Goal: Transaction & Acquisition: Obtain resource

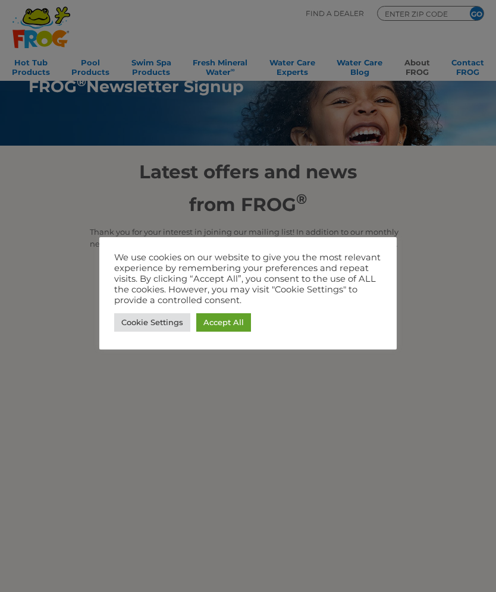
click at [235, 319] on link "Accept All" at bounding box center [223, 322] width 55 height 18
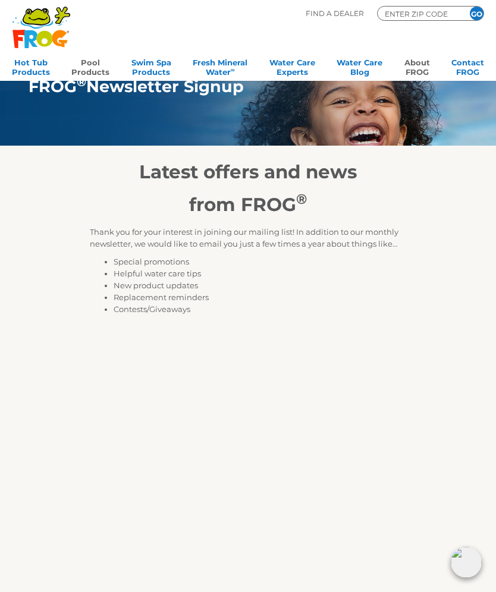
click at [93, 62] on link "Pool Products" at bounding box center [90, 66] width 38 height 24
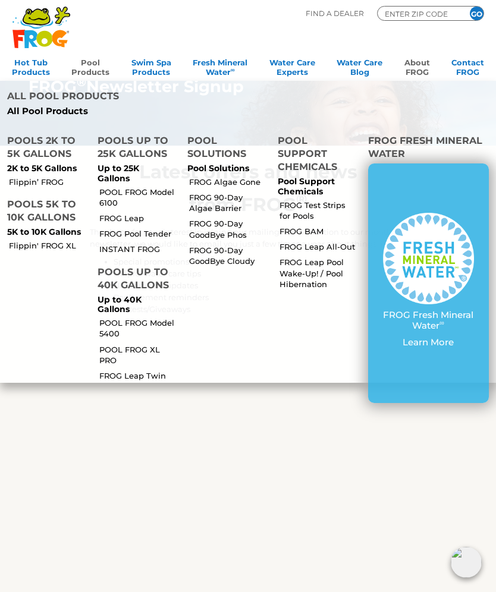
click at [138, 163] on p "Up to 25K Gallons" at bounding box center [135, 173] width 76 height 20
click at [132, 163] on p "Up to 25K Gallons" at bounding box center [135, 173] width 76 height 20
click at [144, 187] on link "POOL FROG Model 6100" at bounding box center [138, 197] width 78 height 21
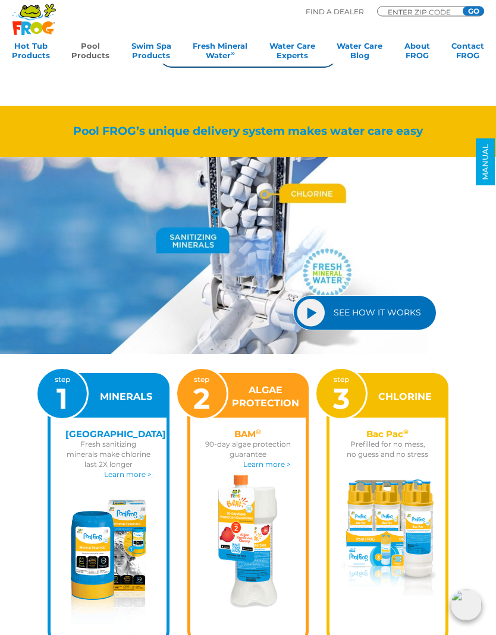
scroll to position [904, 0]
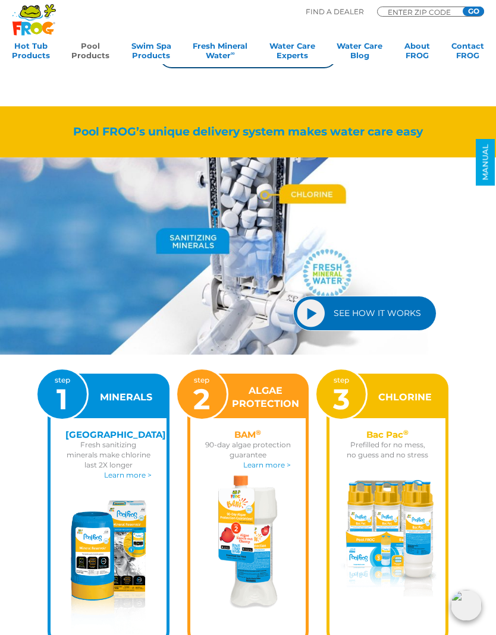
click at [385, 310] on link "SEE HOW IT WORKS" at bounding box center [364, 313] width 143 height 35
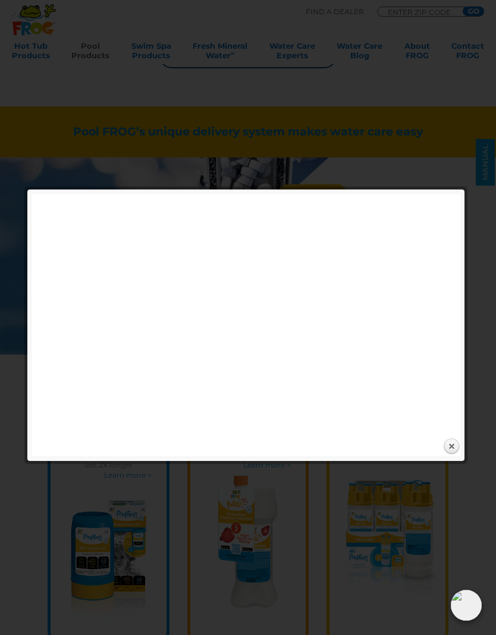
click at [455, 448] on link "Close" at bounding box center [451, 447] width 18 height 18
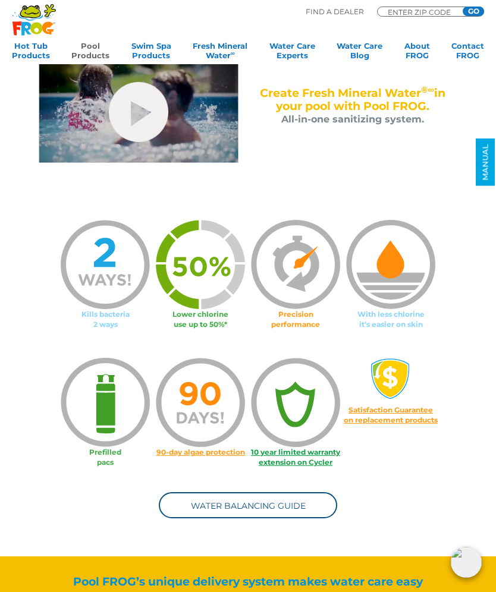
scroll to position [453, 0]
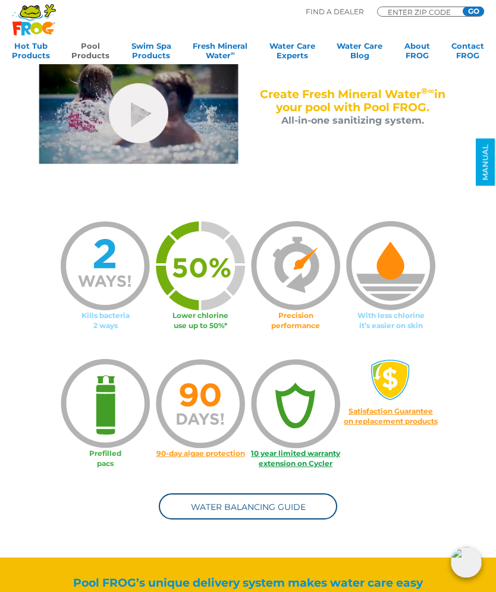
click at [307, 505] on link "Water Balancing Guide" at bounding box center [248, 506] width 178 height 26
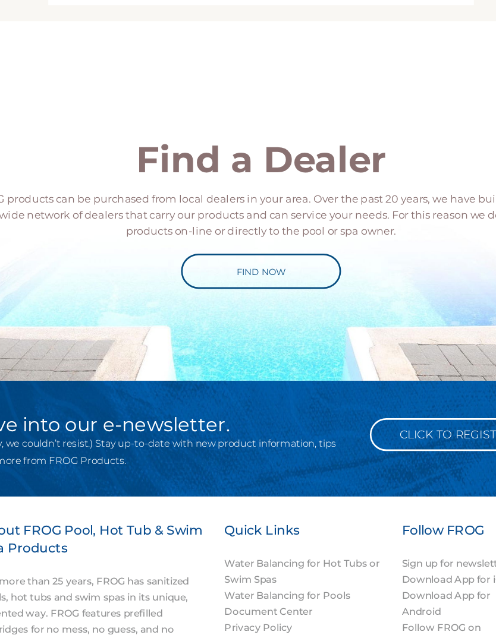
scroll to position [669, 0]
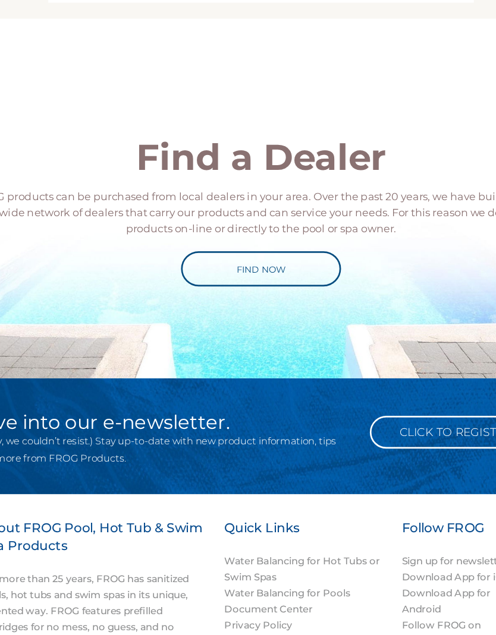
click at [226, 350] on link "Find Now" at bounding box center [247, 363] width 119 height 26
click at [218, 350] on link "Find Now" at bounding box center [247, 363] width 119 height 26
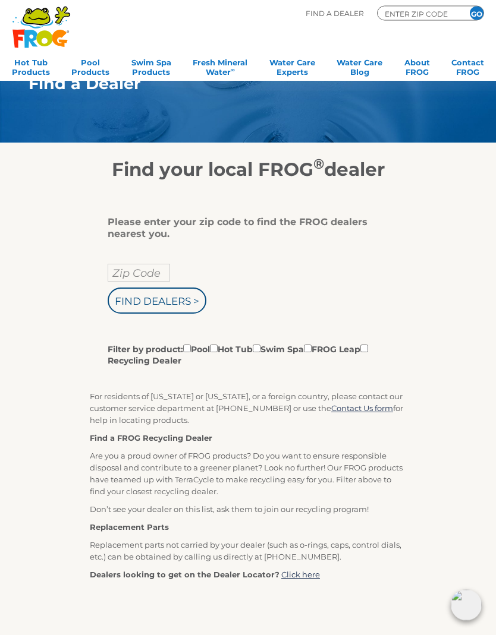
scroll to position [15, 0]
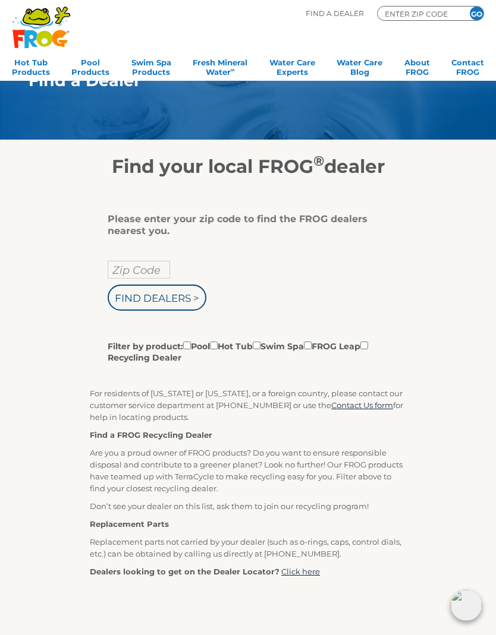
click at [159, 269] on input "Zip Code" at bounding box center [139, 270] width 62 height 18
type input "Zip Code"
click at [156, 265] on input "text" at bounding box center [139, 270] width 62 height 18
type input "04027"
click at [189, 346] on input "Filter by product: Pool Hot Tub Swim Spa FROG Leap Recycling Dealer" at bounding box center [187, 346] width 8 height 8
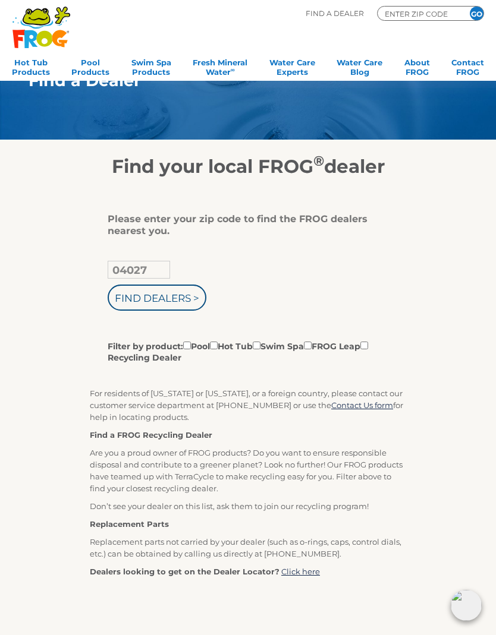
checkbox input "true"
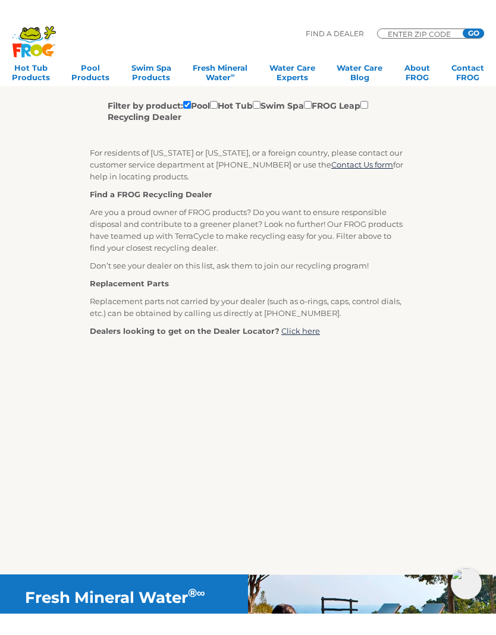
scroll to position [285, 0]
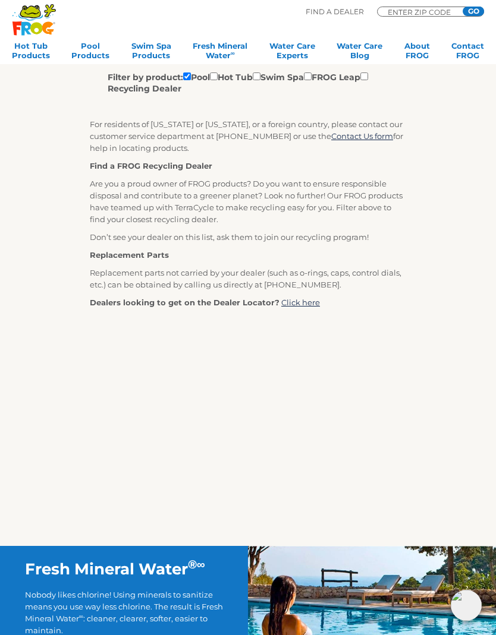
click at [295, 306] on link "Click here" at bounding box center [300, 303] width 39 height 10
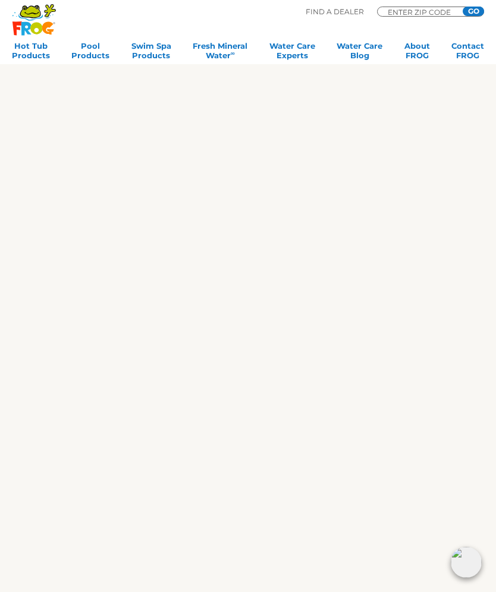
scroll to position [847, 0]
